Goal: Check status

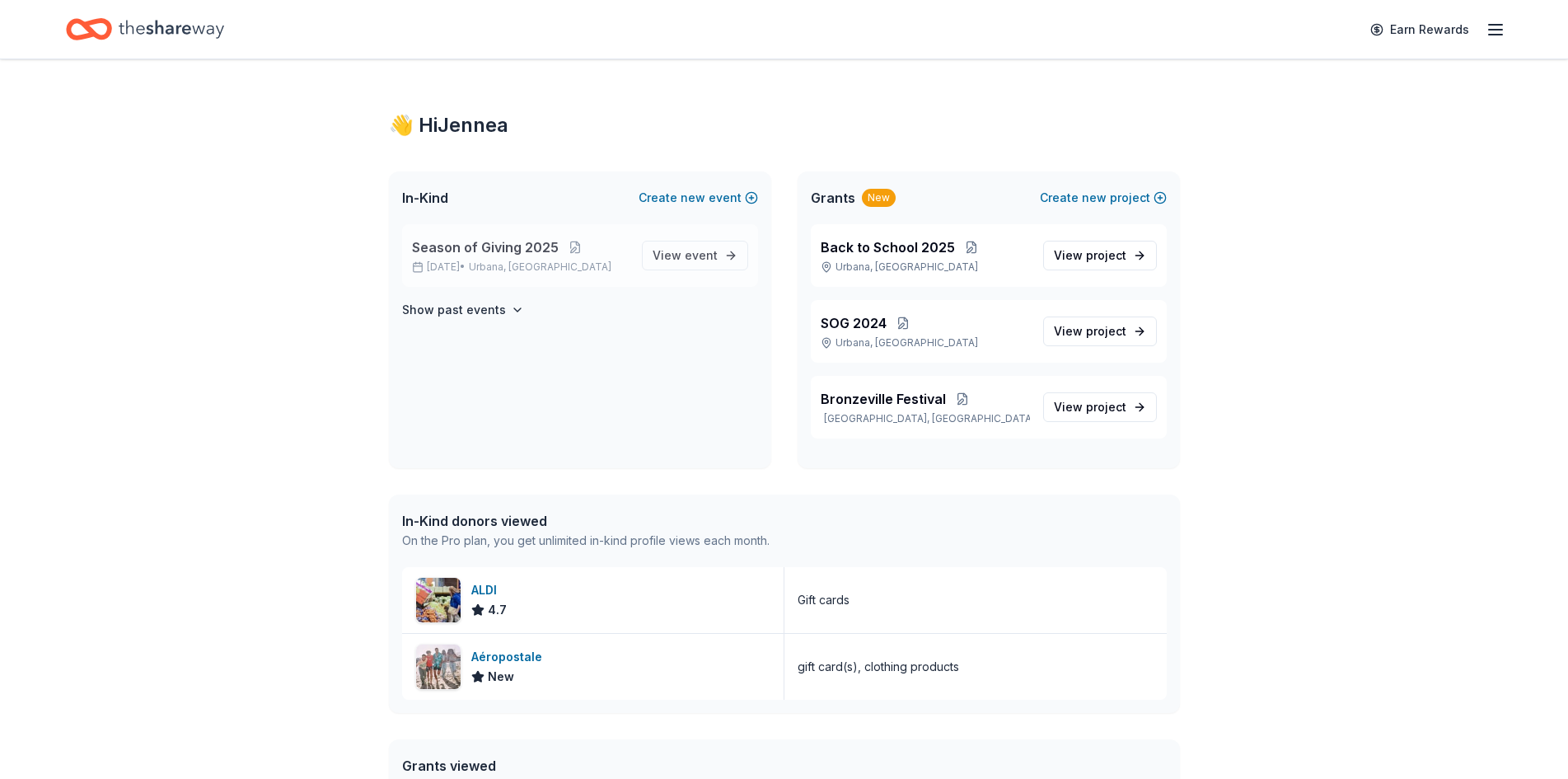
click at [495, 254] on span "Season of Giving 2025" at bounding box center [486, 247] width 147 height 20
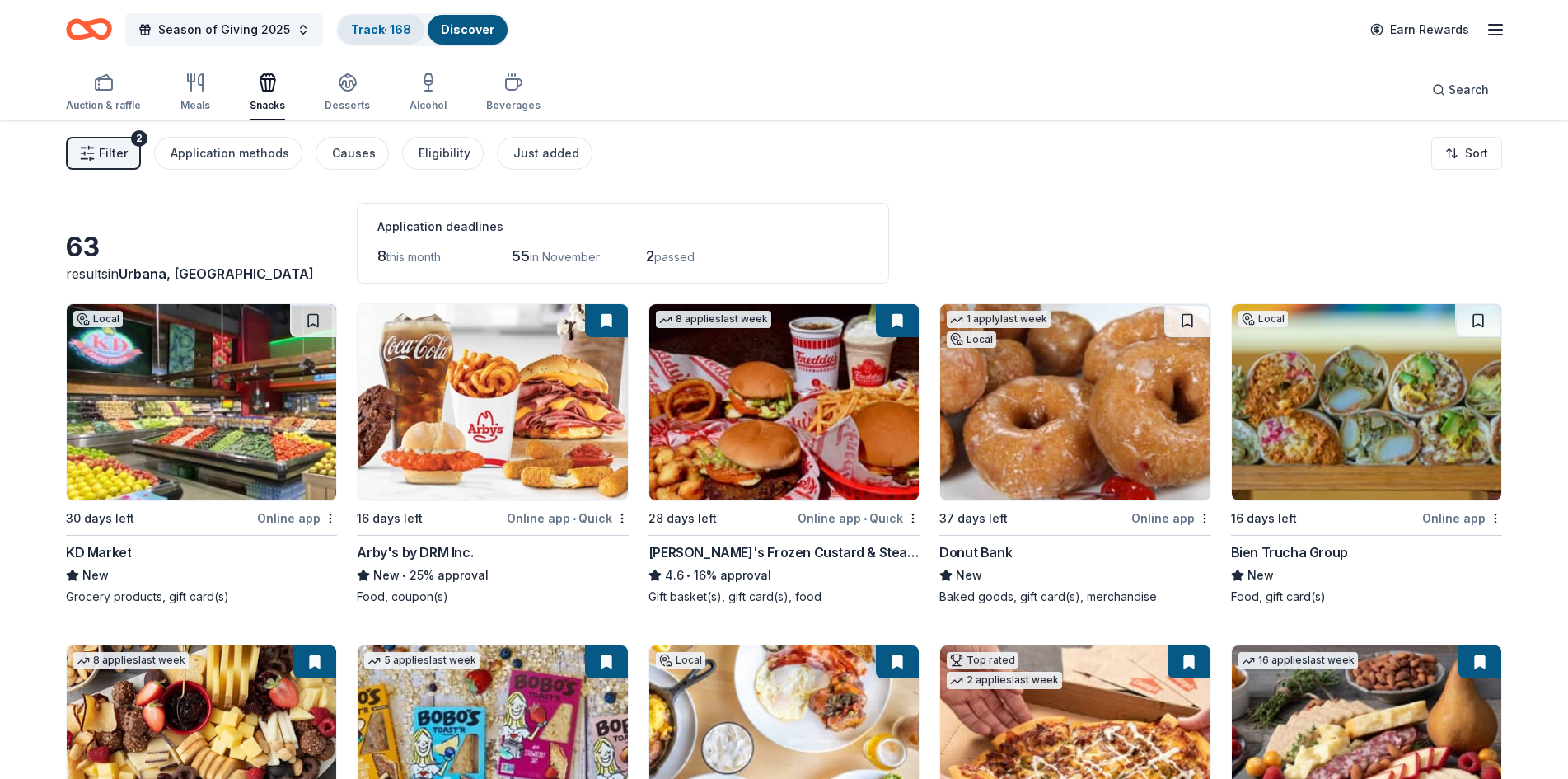
click at [400, 36] on div "Track · 168" at bounding box center [381, 30] width 87 height 30
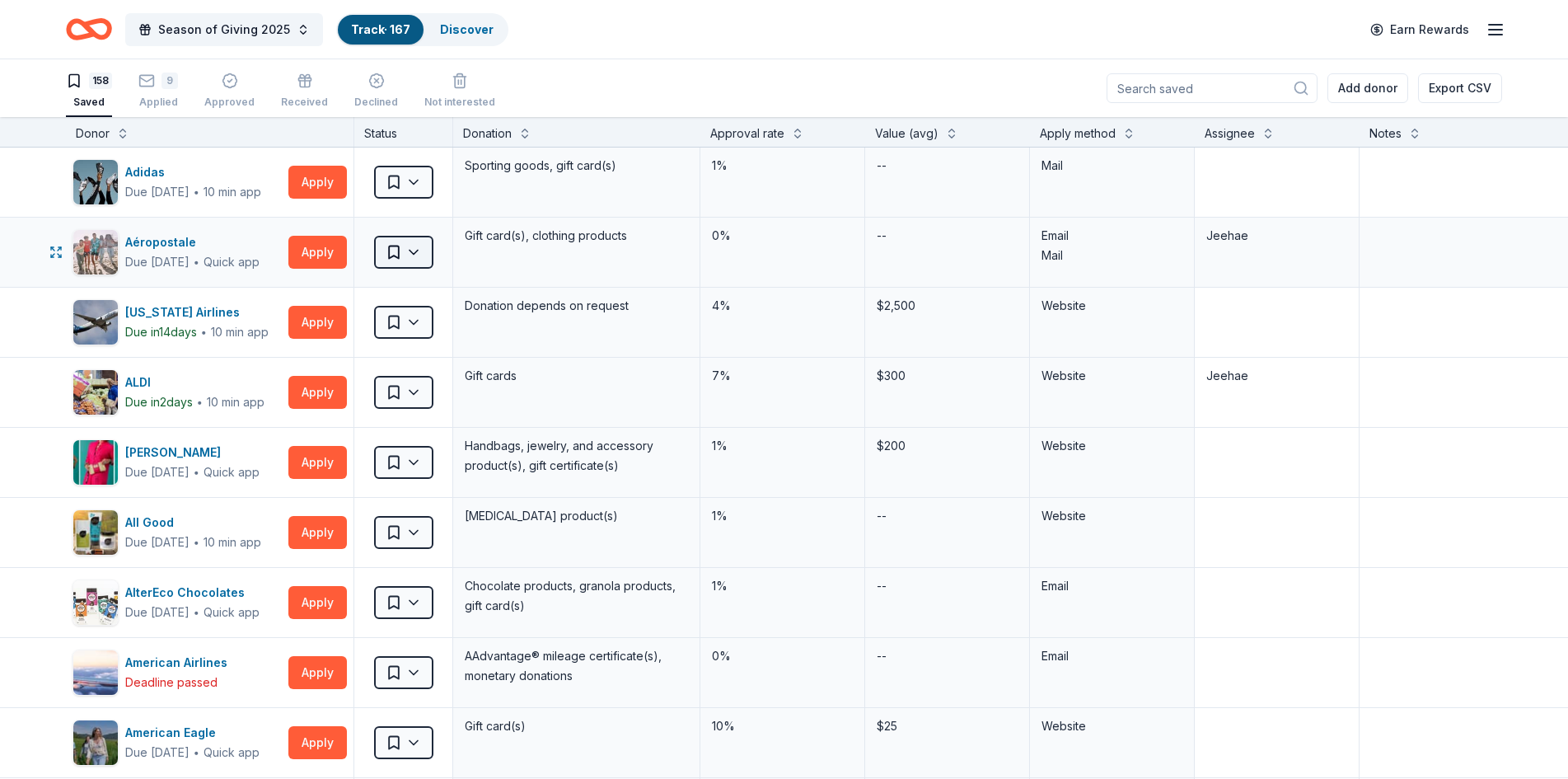
click at [425, 250] on html "Season of Giving 2025 Track · 167 Discover Earn Rewards 158 Saved 9 Applied App…" at bounding box center [784, 390] width 1568 height 779
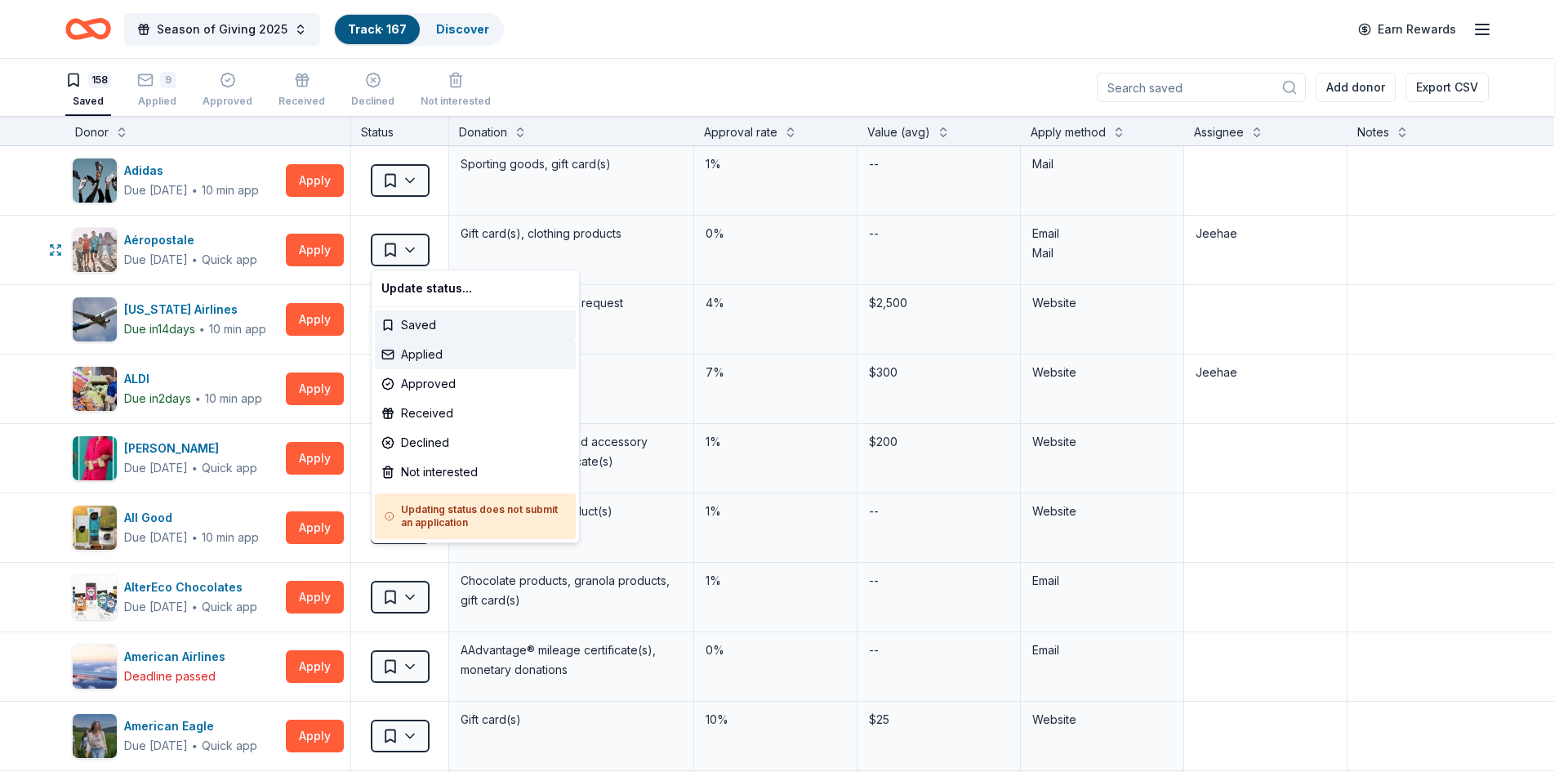
click at [406, 356] on div "Applied" at bounding box center [475, 354] width 201 height 29
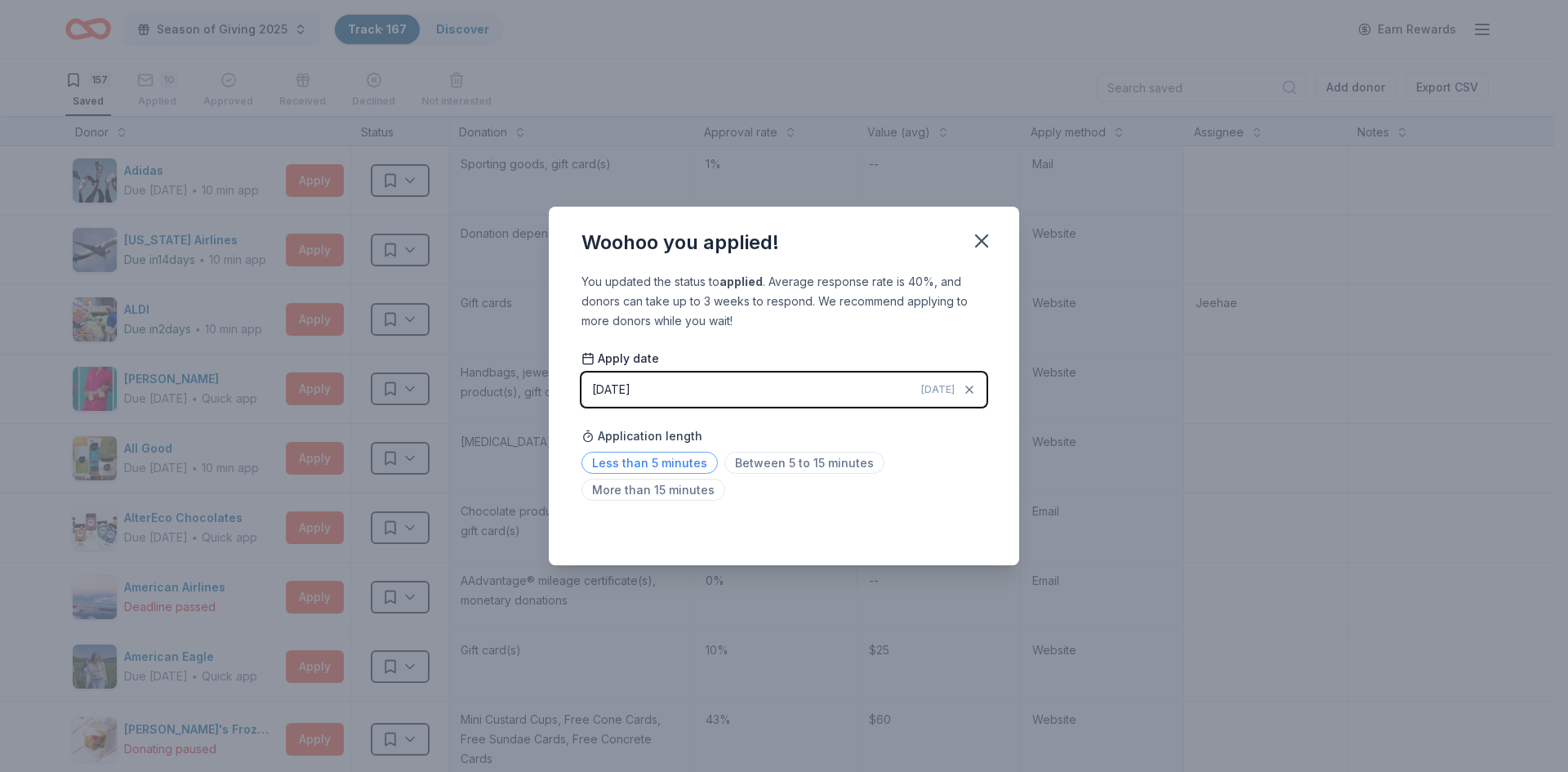
click at [685, 463] on span "Less than 5 minutes" at bounding box center [649, 462] width 137 height 22
click at [977, 240] on icon "button" at bounding box center [981, 241] width 23 height 23
